Goal: Task Accomplishment & Management: Manage account settings

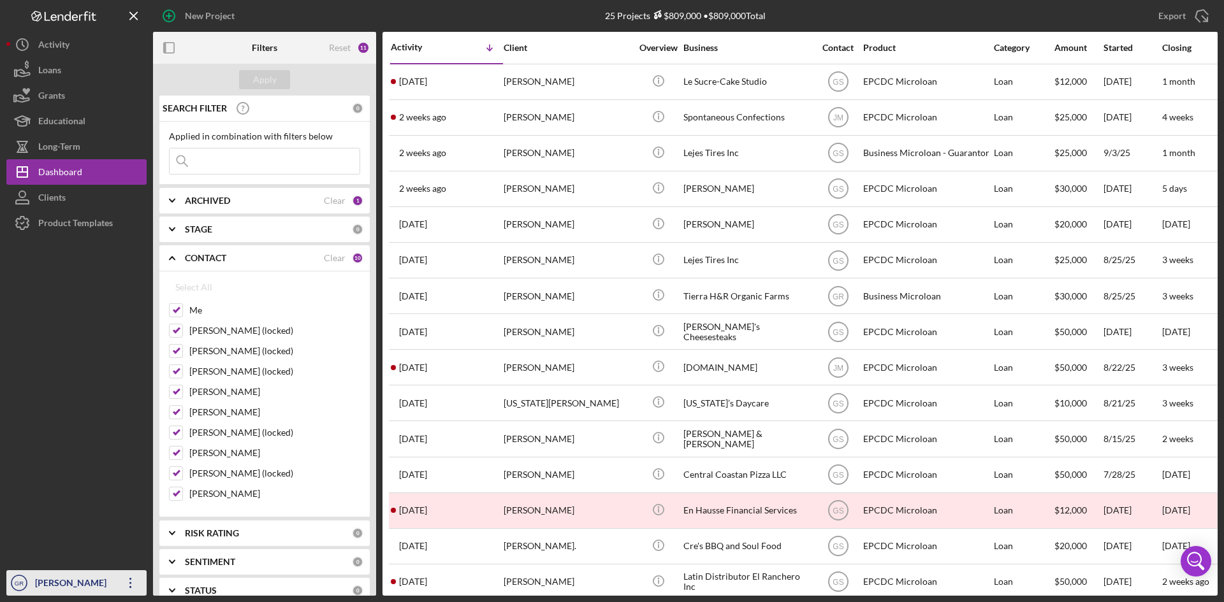
click at [96, 578] on div "[PERSON_NAME]" at bounding box center [73, 585] width 83 height 29
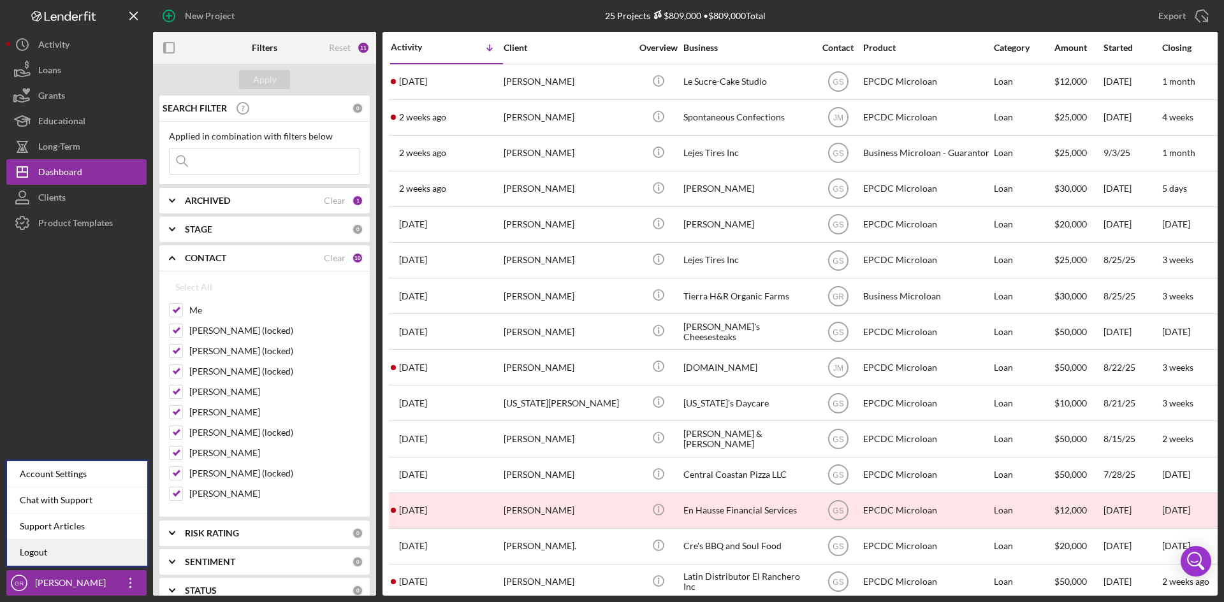
click at [97, 550] on link "Logout" at bounding box center [77, 553] width 140 height 26
